Goal: Navigation & Orientation: Find specific page/section

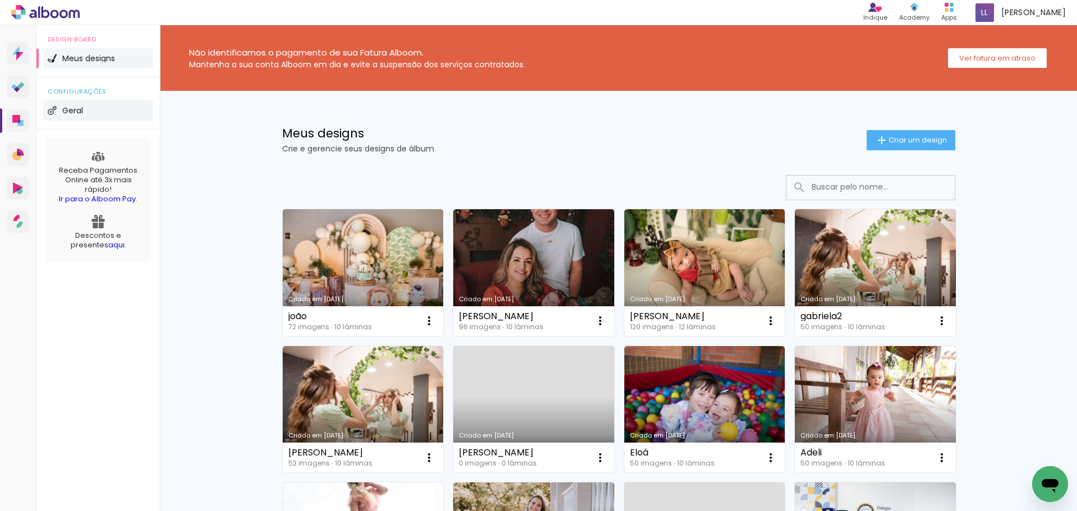
click at [92, 104] on li "Geral" at bounding box center [98, 110] width 110 height 20
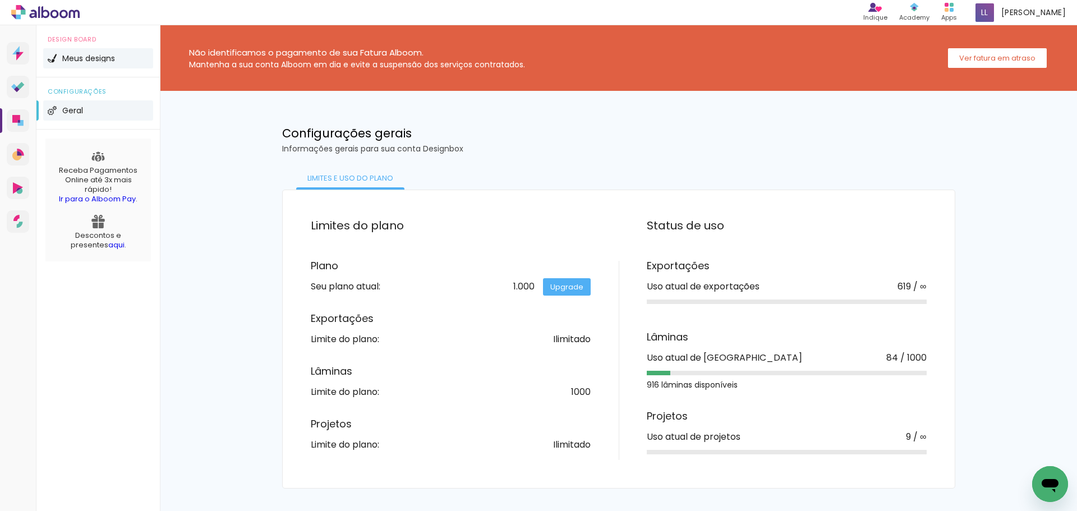
click at [80, 58] on span "Meus designs" at bounding box center [88, 58] width 53 height 8
